Goal: Entertainment & Leisure: Consume media (video, audio)

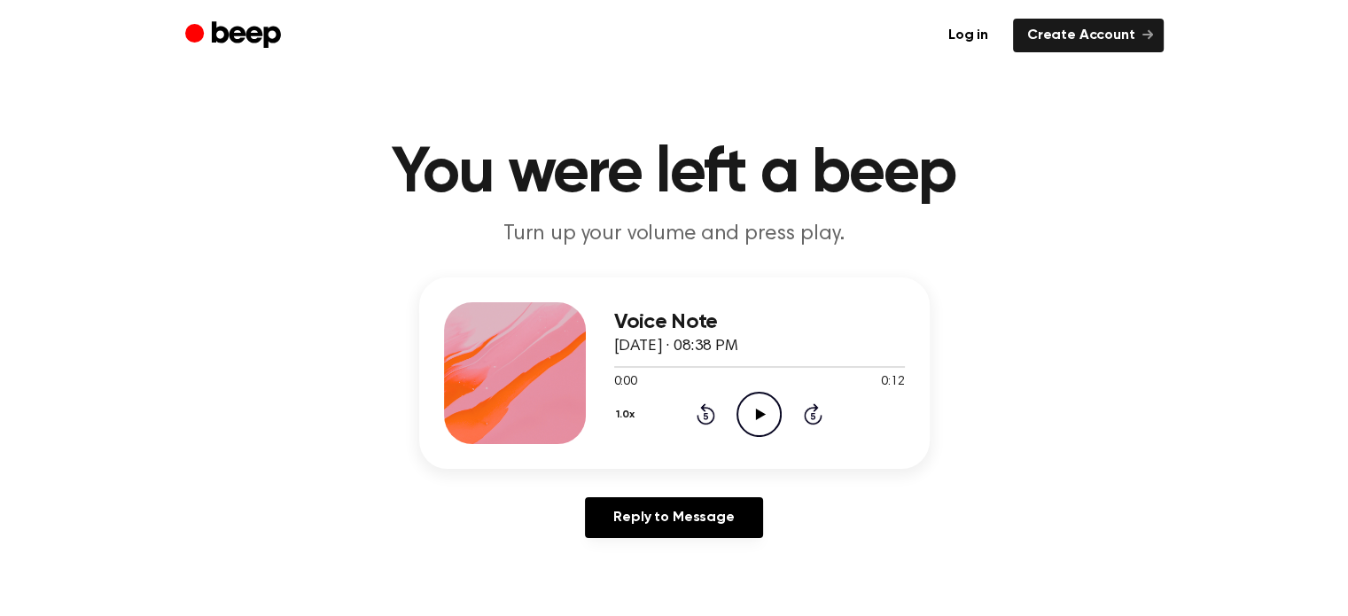
click at [763, 394] on icon "Play Audio" at bounding box center [759, 414] width 45 height 45
click at [763, 414] on icon at bounding box center [761, 415] width 10 height 12
click at [763, 414] on icon "Pause Audio" at bounding box center [759, 414] width 45 height 45
click at [763, 414] on icon at bounding box center [761, 415] width 10 height 12
